Goal: Information Seeking & Learning: Learn about a topic

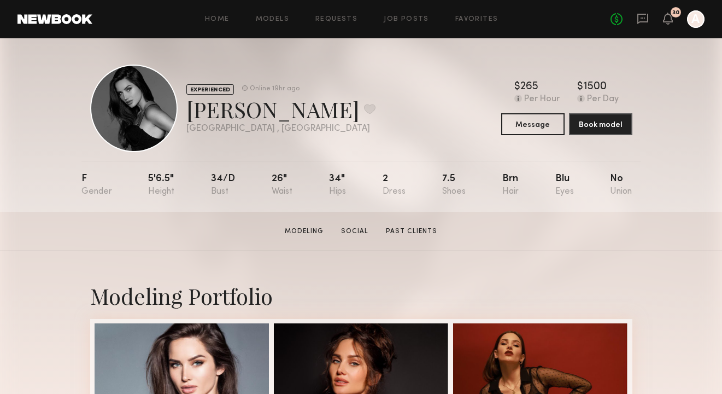
click at [709, 248] on section "[PERSON_NAME] Modeling Social Past Clients Message Book Model" at bounding box center [361, 231] width 722 height 39
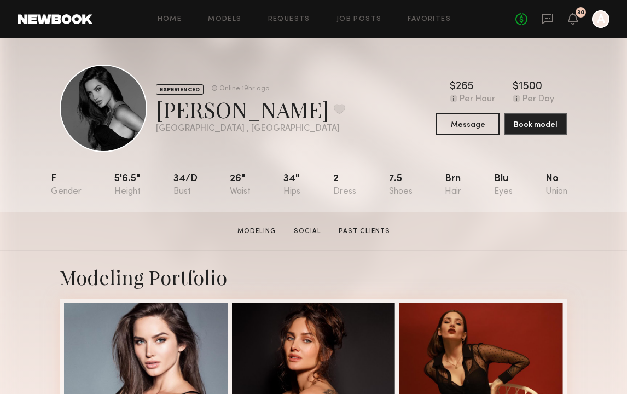
click at [623, 68] on div "EXPERIENCED Online 19hr ago [PERSON_NAME] Favorite [GEOGRAPHIC_DATA] , [GEOGRAP…" at bounding box center [313, 124] width 627 height 173
click at [212, 28] on header "Home Models Requests Job Posts Favorites Sign Out No fees up to $5,000 30 A" at bounding box center [313, 19] width 627 height 38
click at [226, 13] on div "Home Models Requests Job Posts Favorites Sign Out No fees up to $5,000 30 A" at bounding box center [350, 18] width 517 height 17
click at [230, 23] on div "Home Models Requests Job Posts Favorites Sign Out No fees up to $5,000 30 A" at bounding box center [350, 18] width 517 height 17
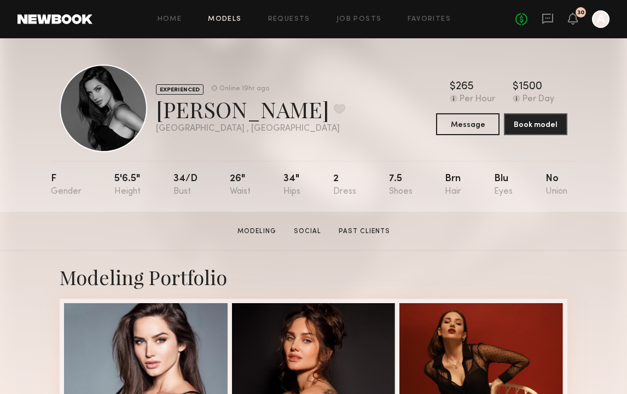
click at [229, 16] on link "Models" at bounding box center [224, 19] width 33 height 7
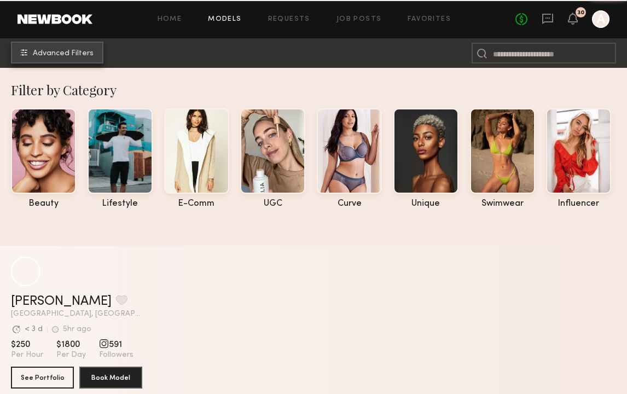
click at [42, 54] on span "Advanced Filters" at bounding box center [63, 54] width 61 height 8
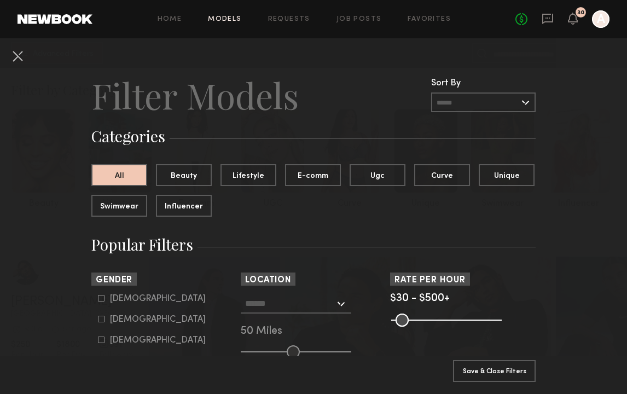
click at [458, 106] on input "text" at bounding box center [483, 102] width 104 height 20
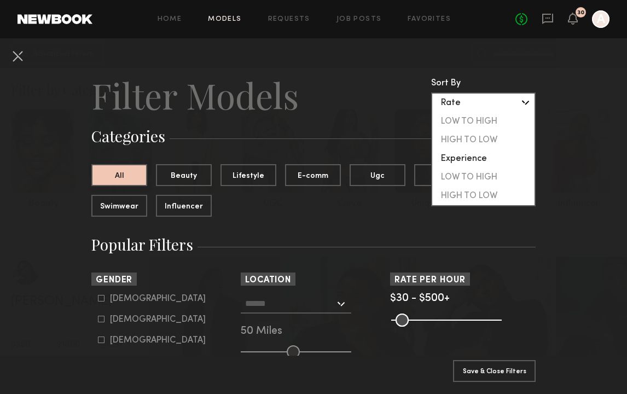
click at [361, 126] on h3 "Categories" at bounding box center [313, 136] width 444 height 21
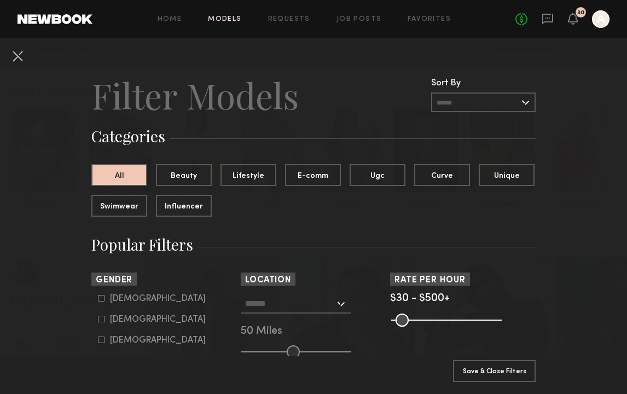
click at [450, 105] on input "text" at bounding box center [483, 102] width 104 height 20
click at [192, 175] on button "Beauty" at bounding box center [184, 174] width 56 height 22
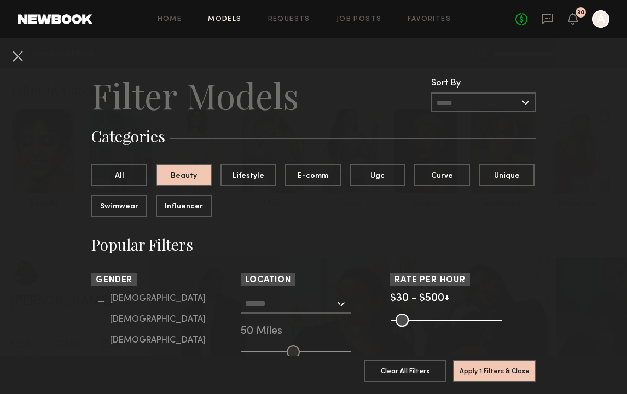
click at [214, 13] on div "Home Models Requests Job Posts Favorites Sign Out No fees up to $5,000 30 A" at bounding box center [350, 18] width 517 height 17
click at [220, 16] on link "Models" at bounding box center [224, 19] width 33 height 7
click at [571, 21] on icon at bounding box center [572, 18] width 9 height 8
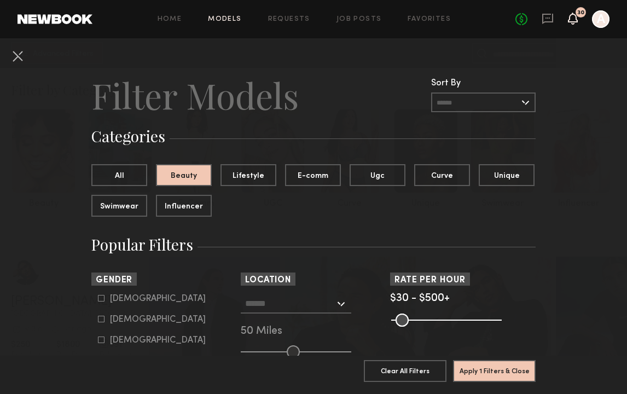
click at [571, 21] on icon at bounding box center [572, 18] width 9 height 8
click at [169, 24] on div "Home Models Requests Job Posts Favorites Sign Out No fees up to $5,000 30 Recen…" at bounding box center [350, 18] width 517 height 17
click at [166, 14] on div "Home Models Requests Job Posts Favorites Sign Out No fees up to $5,000 30 A" at bounding box center [350, 18] width 517 height 17
click at [169, 26] on div "Home Models Requests Job Posts Favorites Sign Out No fees up to $5,000 30 A" at bounding box center [350, 18] width 517 height 17
click at [169, 24] on div "Home Models Requests Job Posts Favorites Sign Out No fees up to $5,000 30 A" at bounding box center [350, 18] width 517 height 17
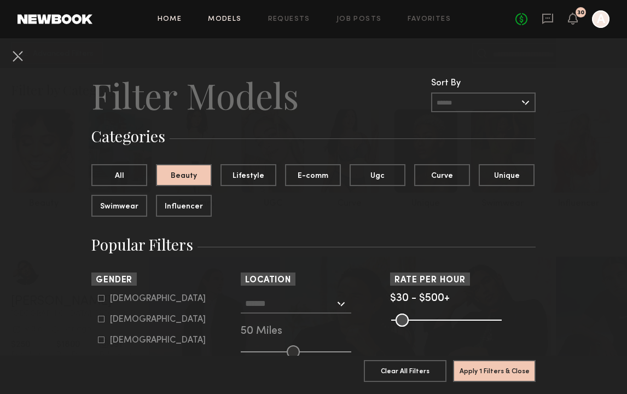
click at [170, 20] on link "Home" at bounding box center [169, 19] width 25 height 7
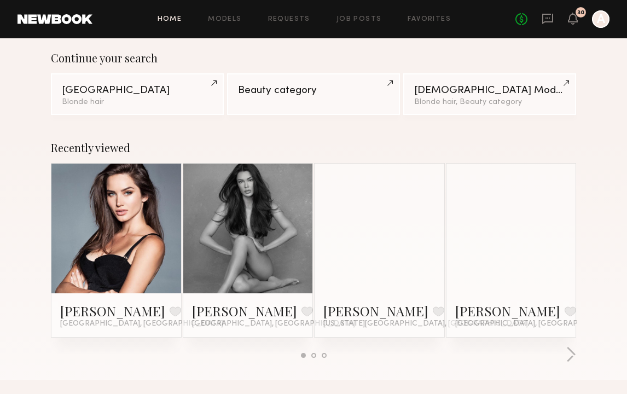
scroll to position [72, 0]
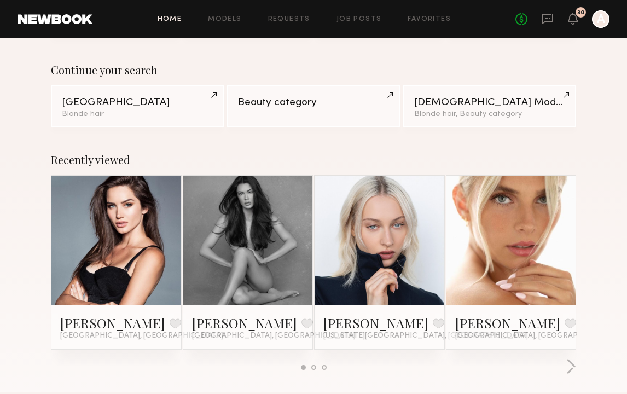
click at [173, 26] on div "Home Models Requests Job Posts Favorites Sign Out No fees up to $5,000 30 A" at bounding box center [350, 18] width 517 height 17
click at [171, 20] on link "Home" at bounding box center [169, 19] width 25 height 7
click at [184, 12] on div "Home Models Requests Job Posts Favorites Sign Out No fees up to $5,000 30 A" at bounding box center [350, 18] width 517 height 17
click at [225, 20] on link "Models" at bounding box center [224, 19] width 33 height 7
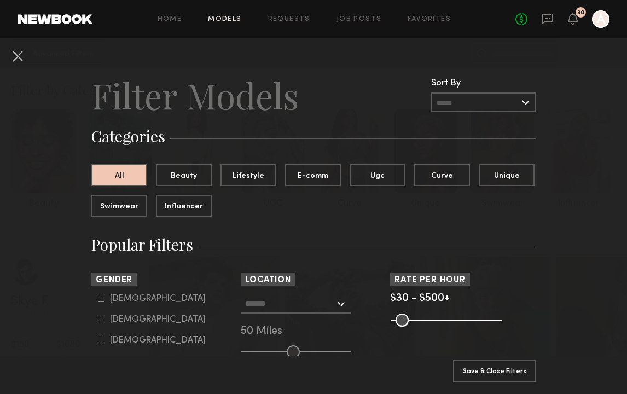
click at [190, 192] on div "All Beauty Lifestyle E-comm Ugc Curve Unique Swimwear Influencer" at bounding box center [317, 194] width 453 height 61
click at [176, 218] on div "All Beauty Lifestyle E-comm Ugc Curve Unique Swimwear Influencer" at bounding box center [317, 194] width 453 height 61
click at [182, 177] on button "Beauty" at bounding box center [184, 174] width 56 height 22
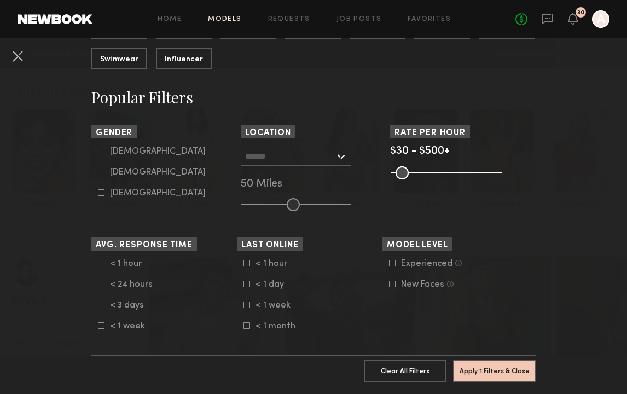
scroll to position [149, 0]
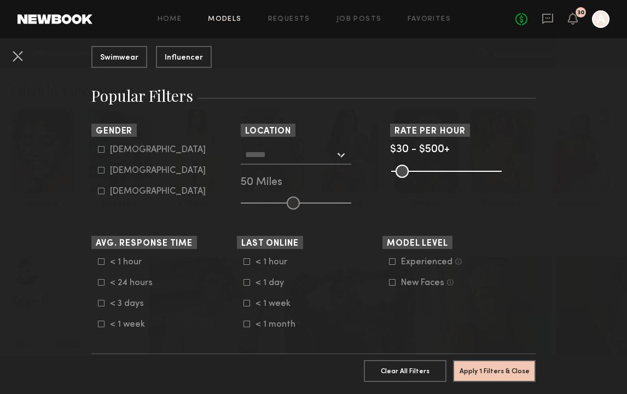
click at [104, 170] on label "[DEMOGRAPHIC_DATA]" at bounding box center [152, 170] width 108 height 7
type input "**"
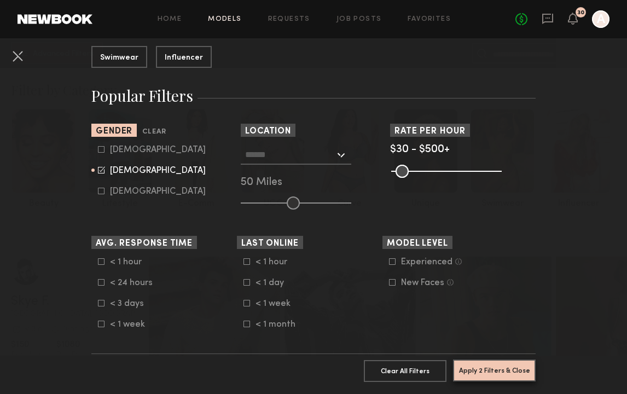
click at [483, 366] on button "Apply 2 Filters & Close" at bounding box center [494, 370] width 83 height 22
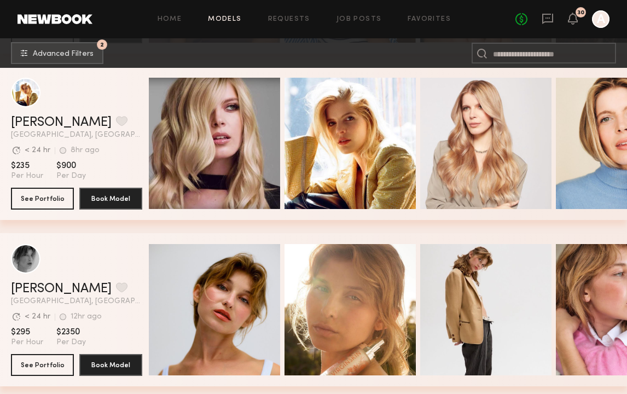
scroll to position [1597, 0]
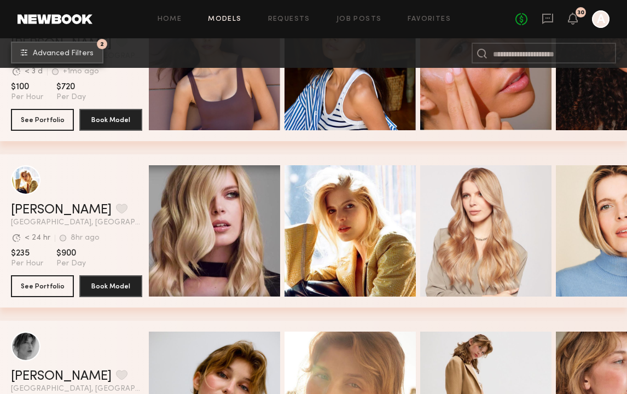
click at [81, 52] on span "Advanced Filters" at bounding box center [63, 54] width 61 height 8
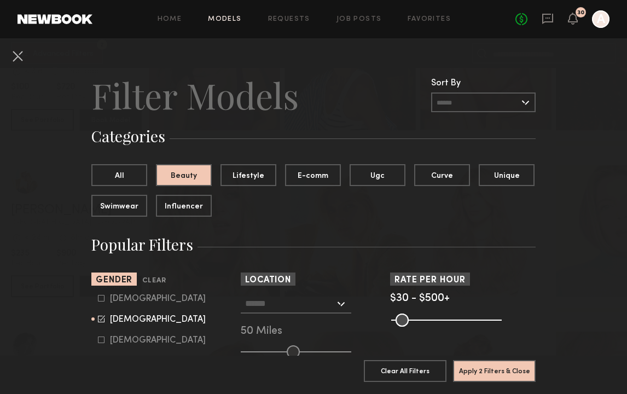
scroll to position [0, 0]
click at [477, 94] on input "text" at bounding box center [483, 102] width 104 height 20
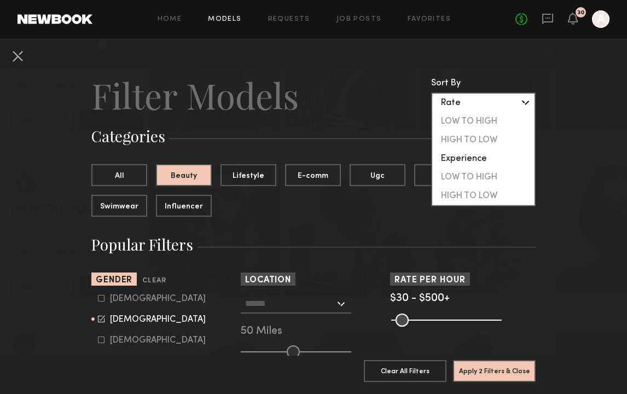
click at [404, 96] on header "Filter Models Sort By Clear Rate LOW TO HIGH HIGH TO LOW Experience LOW TO HIGH…" at bounding box center [313, 95] width 444 height 44
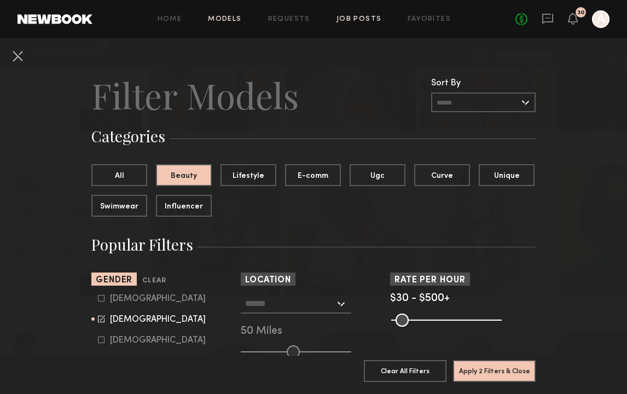
click at [348, 19] on link "Job Posts" at bounding box center [358, 19] width 45 height 7
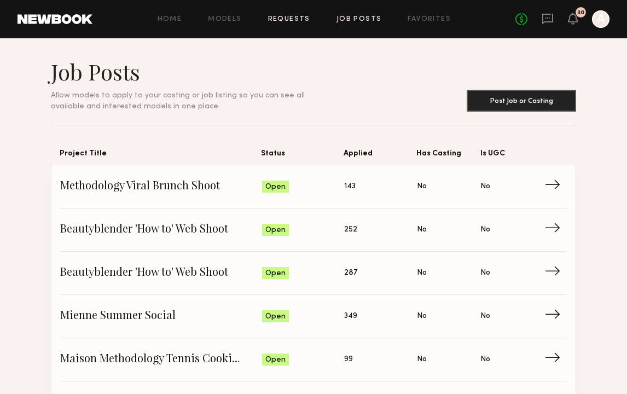
click at [278, 19] on link "Requests" at bounding box center [289, 19] width 42 height 7
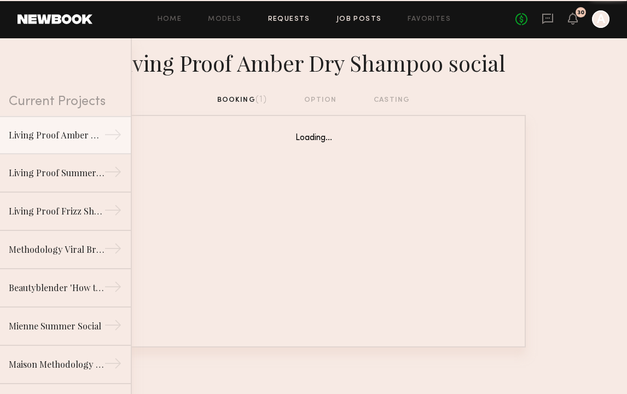
click at [366, 16] on link "Job Posts" at bounding box center [358, 19] width 45 height 7
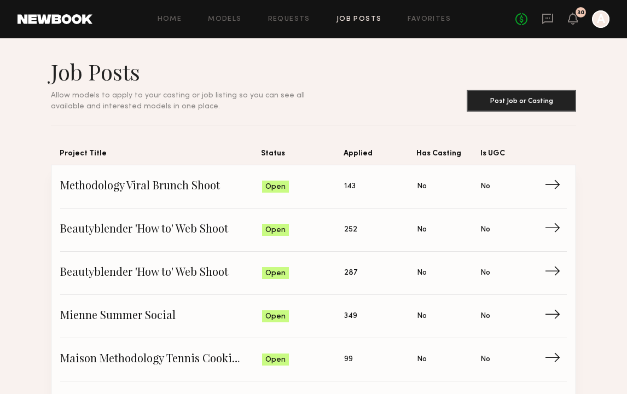
click at [228, 14] on div "Home Models Requests Job Posts Favorites Sign Out No fees up to $5,000 30 A" at bounding box center [350, 18] width 517 height 17
click at [230, 16] on link "Models" at bounding box center [224, 19] width 33 height 7
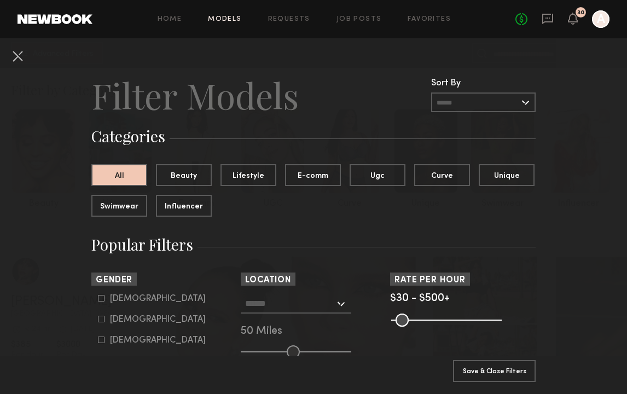
click at [354, 114] on header "Filter Models Sort By Clear Rate LOW TO HIGH HIGH TO LOW Experience LOW TO HIGH…" at bounding box center [313, 95] width 444 height 44
